Goal: Information Seeking & Learning: Learn about a topic

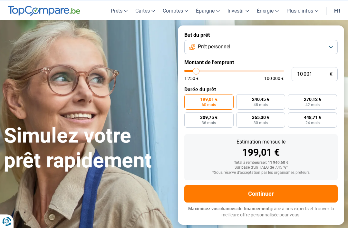
scroll to position [20, 0]
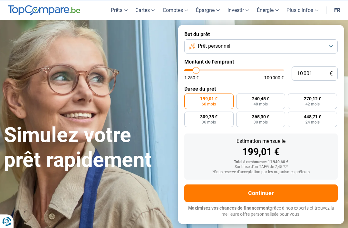
type input "10000"
radio input "true"
type input "8 500"
type input "8500"
type input "10 000"
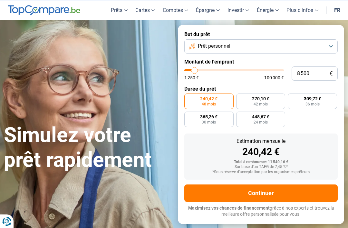
type input "10000"
type input "10 750"
type input "10750"
type input "11 750"
type input "11750"
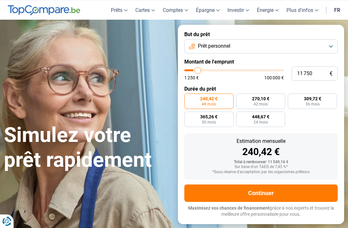
type input "13 750"
type input "13750"
type input "15 750"
type input "15750"
type input "18 250"
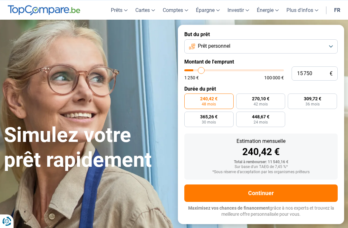
type input "18250"
type input "20 250"
type input "20250"
type input "22 250"
type input "22250"
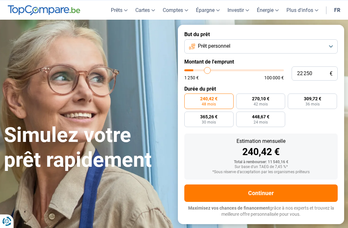
type input "24 000"
type input "24000"
type input "25 750"
type input "25750"
type input "26 750"
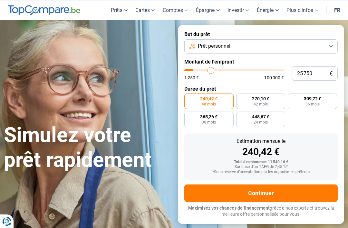
type input "26750"
type input "28 250"
type input "28250"
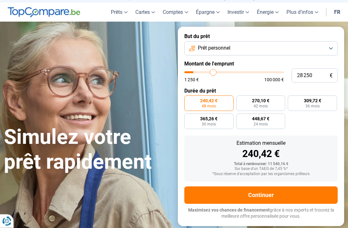
type input "29 250"
type input "29250"
type input "30 250"
type input "30250"
type input "31 500"
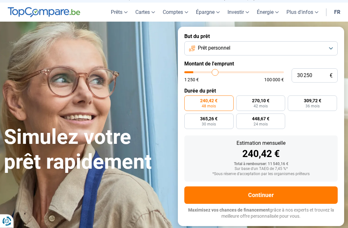
type input "31500"
type input "32 500"
type input "32500"
type input "34 000"
type input "34000"
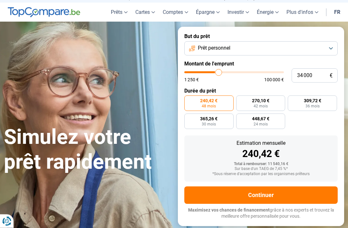
type input "35 000"
type input "35000"
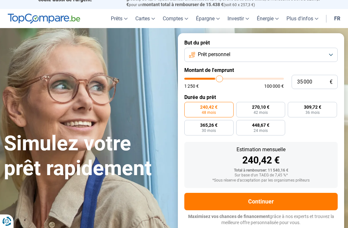
type input "36 250"
type input "36250"
type input "37 500"
type input "37500"
type input "38 750"
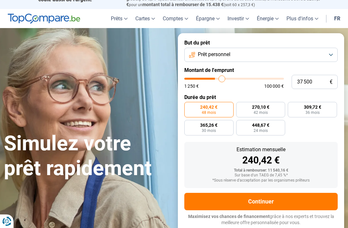
type input "38750"
type input "39 500"
type input "39500"
type input "40 500"
type input "40500"
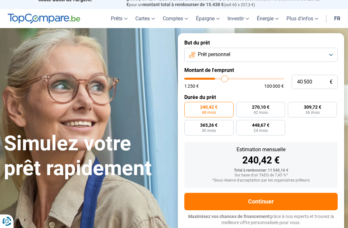
type input "41 500"
type input "41500"
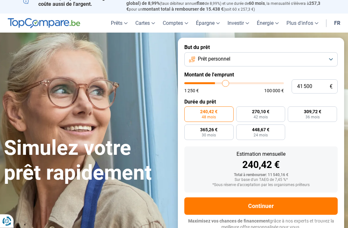
type input "42 250"
type input "42250"
type input "42 500"
type input "42500"
type input "43 250"
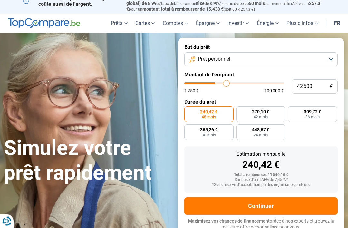
type input "43250"
type input "44 000"
type input "44000"
type input "44 250"
type input "44250"
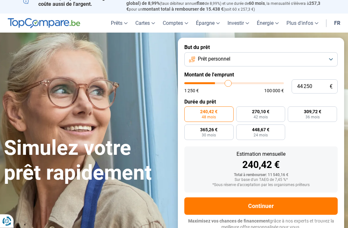
scroll to position [6, 0]
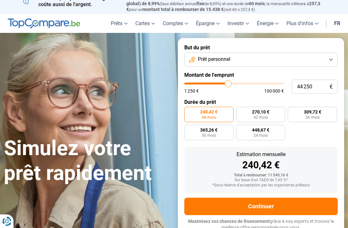
type input "44 500"
type input "44500"
type input "45 000"
type input "45000"
type input "45 250"
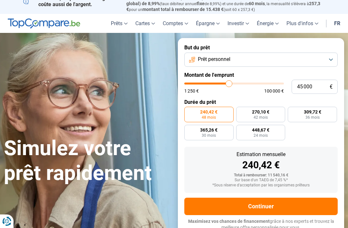
type input "45250"
type input "45 500"
type input "45500"
type input "46 000"
type input "46000"
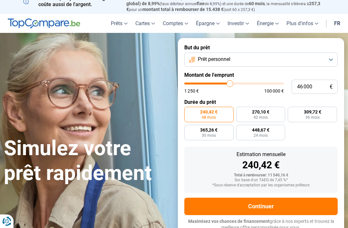
type input "46 250"
type input "46250"
type input "46 750"
type input "46750"
type input "47 250"
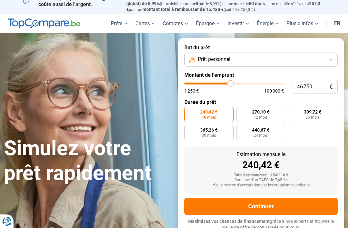
type input "47250"
type input "47 750"
type input "47750"
type input "48 000"
type input "48000"
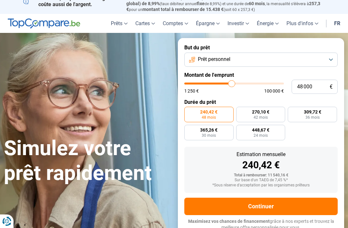
type input "48 750"
type input "48750"
type input "49 000"
type input "49000"
type input "49 750"
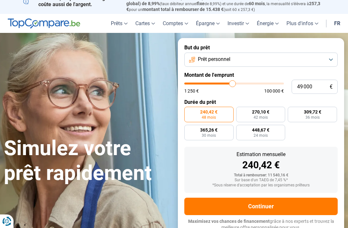
type input "49750"
type input "50 000"
type input "50000"
type input "50 500"
type input "50500"
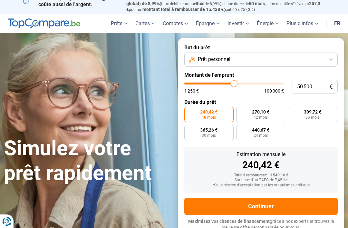
type input "50 750"
type input "50750"
type input "51 500"
type input "51500"
type input "51 750"
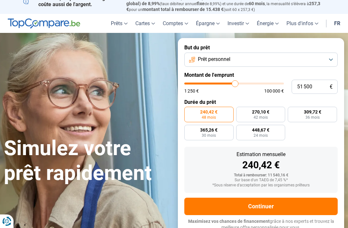
type input "51750"
type input "52 750"
type input "52750"
type input "53 500"
type input "53500"
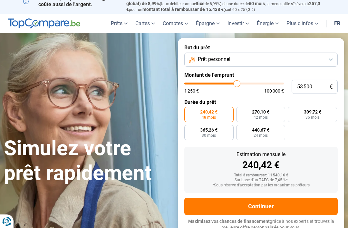
type input "54 500"
type input "54500"
type input "55 000"
type input "55000"
radio input "false"
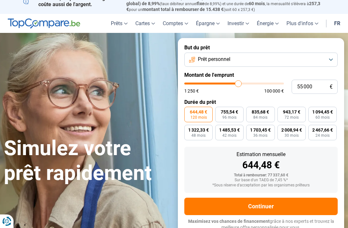
type input "57 750"
type input "57750"
type input "59 750"
type input "59750"
type input "60 750"
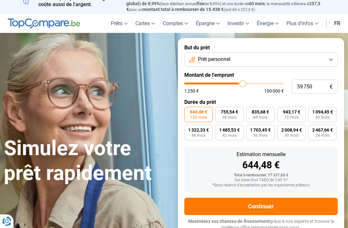
type input "60750"
type input "61 500"
type input "61500"
type input "63 500"
type input "63500"
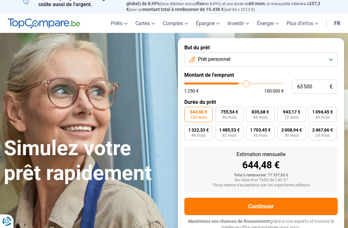
type input "64 500"
type input "64500"
type input "66 000"
type input "66000"
type input "67 250"
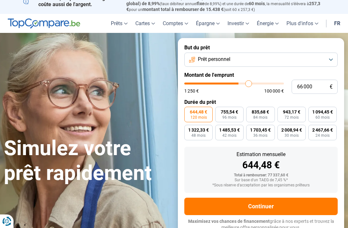
type input "67250"
type input "68 000"
type input "68000"
type input "69 000"
type input "69000"
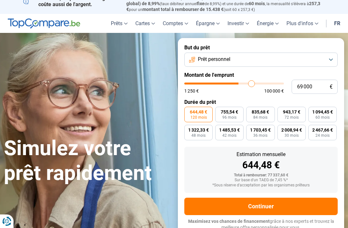
type input "70 000"
type input "70000"
type input "70 750"
type input "70750"
type input "71 500"
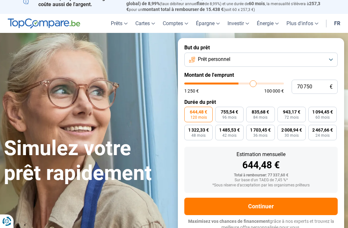
type input "71500"
type input "70 750"
type input "70750"
type input "69 500"
type input "69500"
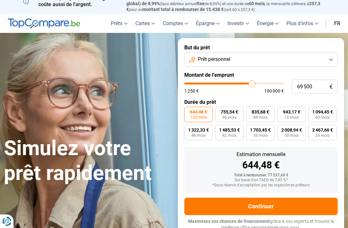
type input "67 750"
type input "67750"
type input "65 500"
type input "65500"
type input "63 750"
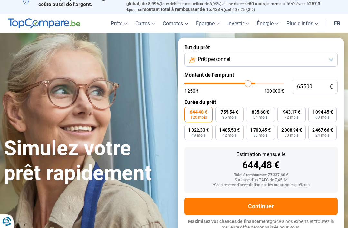
type input "63750"
type input "62 250"
type input "62250"
type input "60 500"
type input "60500"
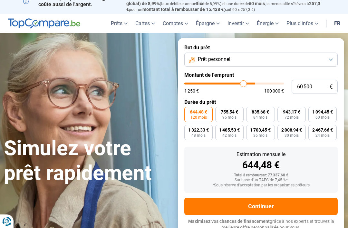
type input "59 750"
type input "59750"
type input "59 000"
type input "59000"
type input "58 750"
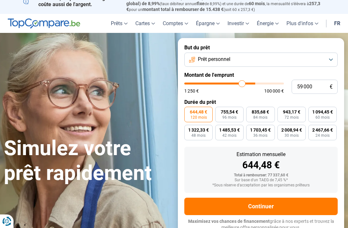
type input "58750"
type input "59 000"
type input "59000"
type input "59 500"
type input "59500"
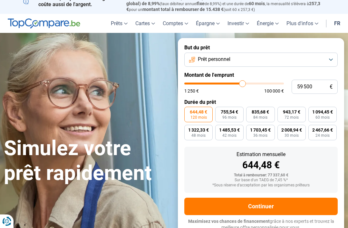
type input "59 750"
type input "59750"
type input "60 000"
type input "60000"
type input "60 500"
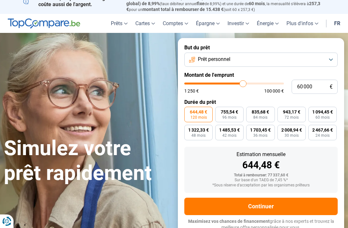
type input "60500"
type input "61 000"
type input "61000"
type input "61 500"
type input "61500"
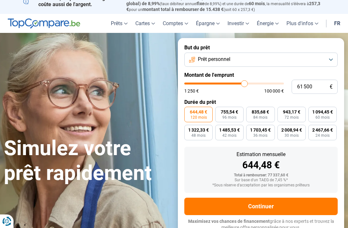
type input "62 250"
type input "62250"
type input "62 500"
type input "62500"
type input "62 750"
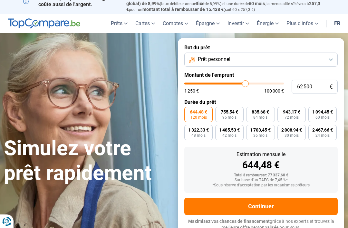
type input "62750"
type input "63 250"
type input "63250"
type input "63 500"
type input "63500"
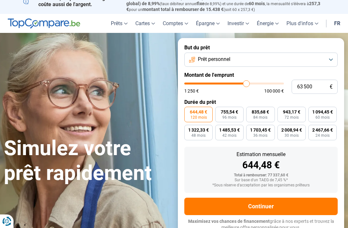
type input "63 750"
type input "63750"
type input "64 250"
type input "64250"
type input "64 500"
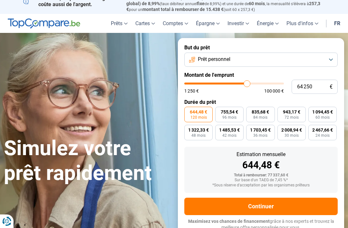
type input "64500"
type input "65 000"
type input "65000"
type input "65 250"
type input "65250"
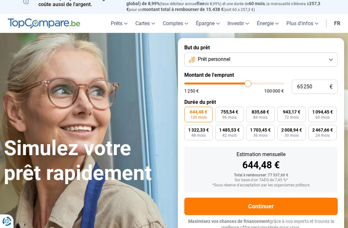
type input "65 500"
type input "65500"
type input "66 000"
type input "66000"
type input "65 500"
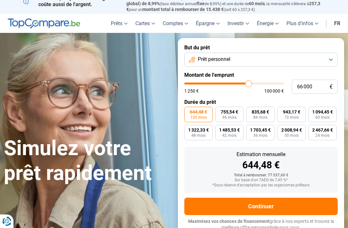
type input "65500"
type input "65 250"
type input "65250"
type input "65 000"
type input "65000"
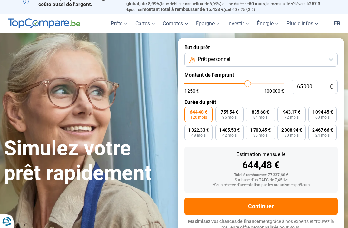
type input "64 500"
type input "64500"
type input "64 250"
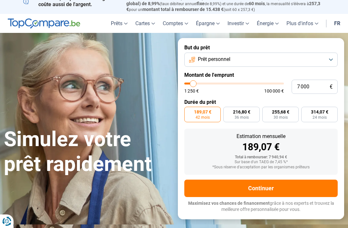
click at [241, 111] on span "216,80 €" at bounding box center [241, 111] width 17 height 5
click at [227, 111] on input "216,80 € 36 mois" at bounding box center [225, 109] width 4 height 4
